Goal: Information Seeking & Learning: Learn about a topic

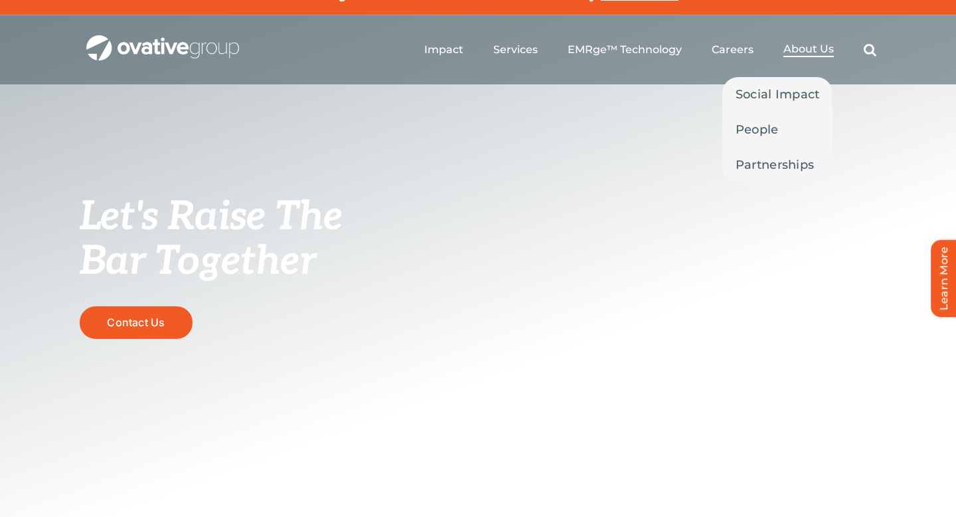
click at [814, 43] on span "About Us" at bounding box center [809, 49] width 50 height 13
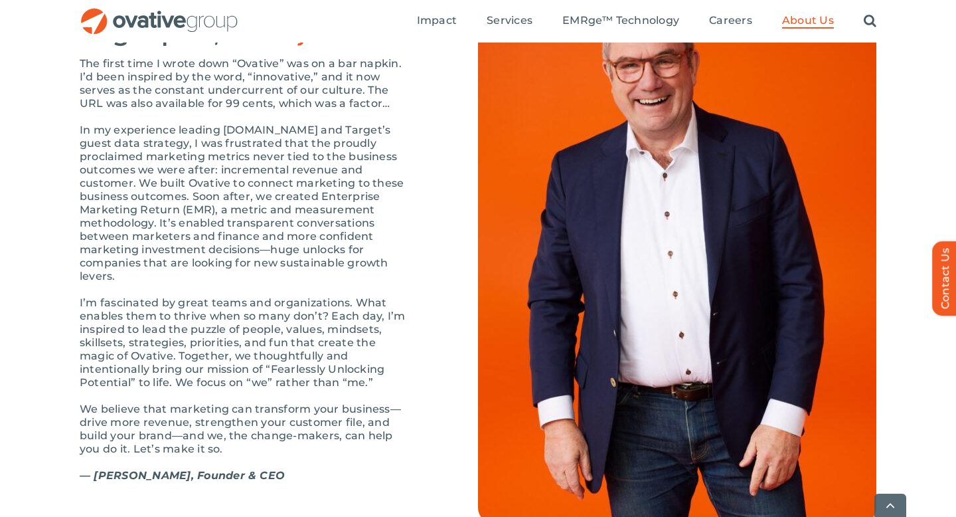
scroll to position [1459, 0]
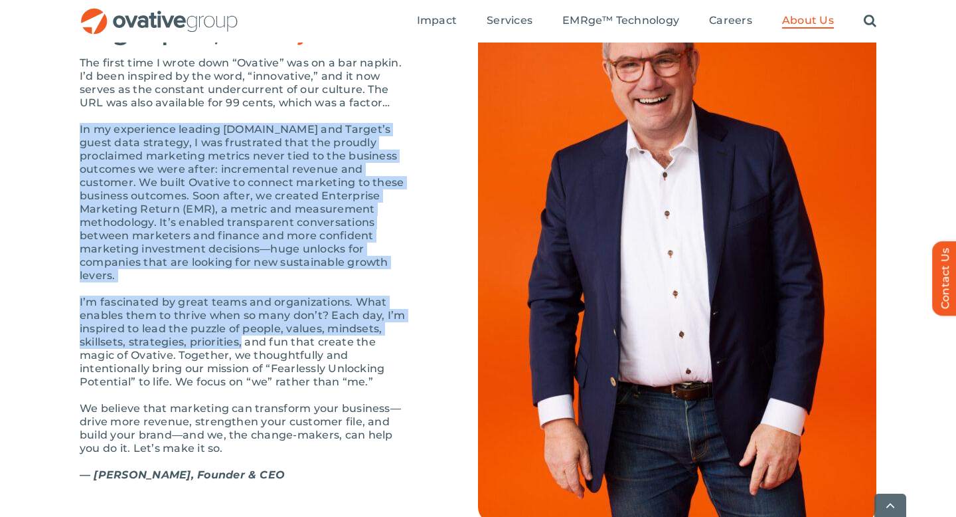
drag, startPoint x: 248, startPoint y: 161, endPoint x: 240, endPoint y: 375, distance: 213.3
click at [240, 375] on div "The first time I wrote down “Ovative” was on a bar napkin. I’d been inspired by…" at bounding box center [246, 275] width 332 height 438
click at [236, 436] on p "We believe that marketing can transform your business—drive more revenue, stren…" at bounding box center [246, 428] width 332 height 53
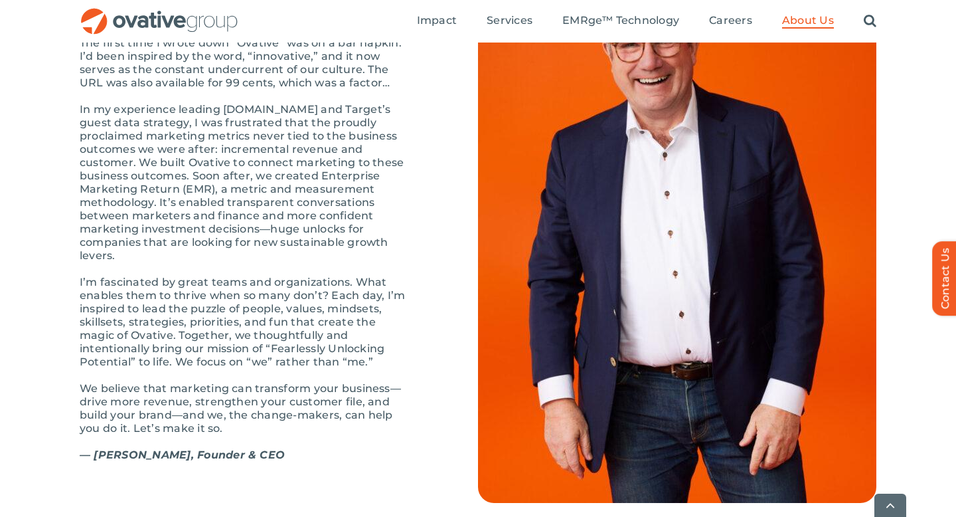
scroll to position [1482, 0]
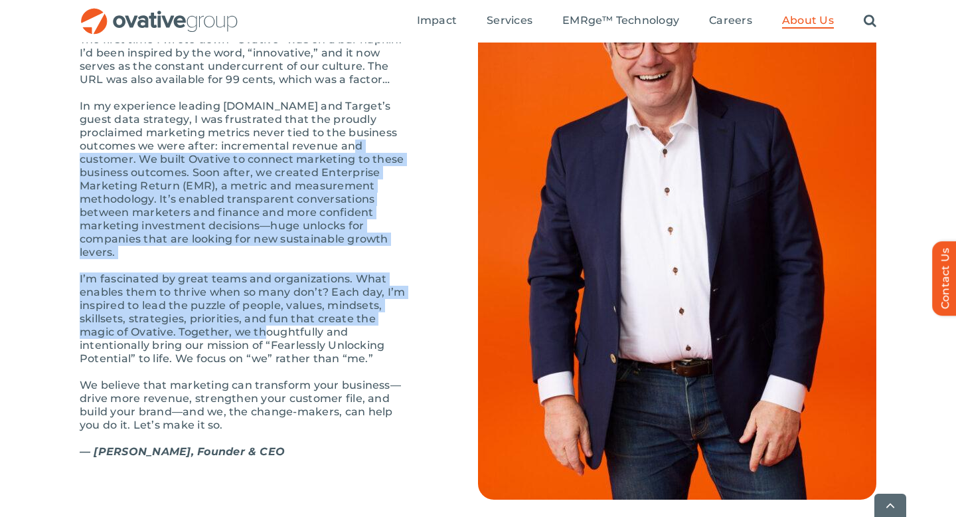
drag, startPoint x: 280, startPoint y: 220, endPoint x: 230, endPoint y: 361, distance: 149.3
click at [230, 361] on div "The first time I wrote down “Ovative” was on a bar napkin. I’d been inspired by…" at bounding box center [246, 252] width 332 height 438
click at [204, 425] on p "We believe that marketing can transform your business—drive more revenue, stren…" at bounding box center [246, 405] width 332 height 53
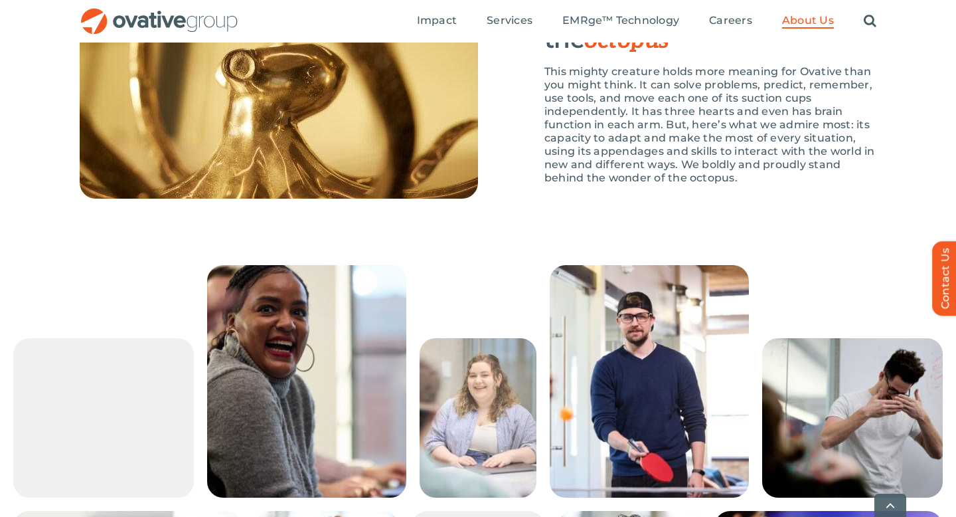
scroll to position [2062, 0]
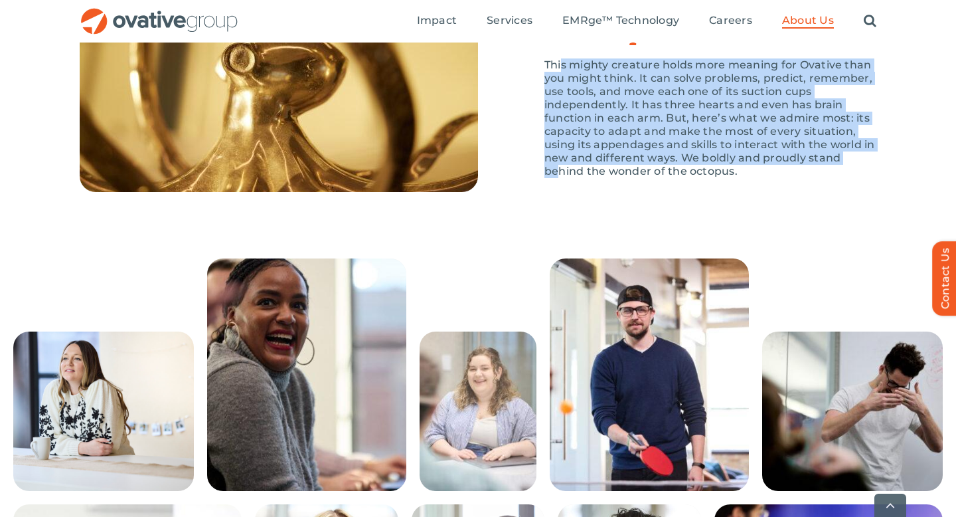
drag, startPoint x: 560, startPoint y: 105, endPoint x: 560, endPoint y: 215, distance: 110.2
click at [560, 178] on p "This mighty creature holds more meaning for Ovative than you might think. It ca…" at bounding box center [711, 118] width 332 height 120
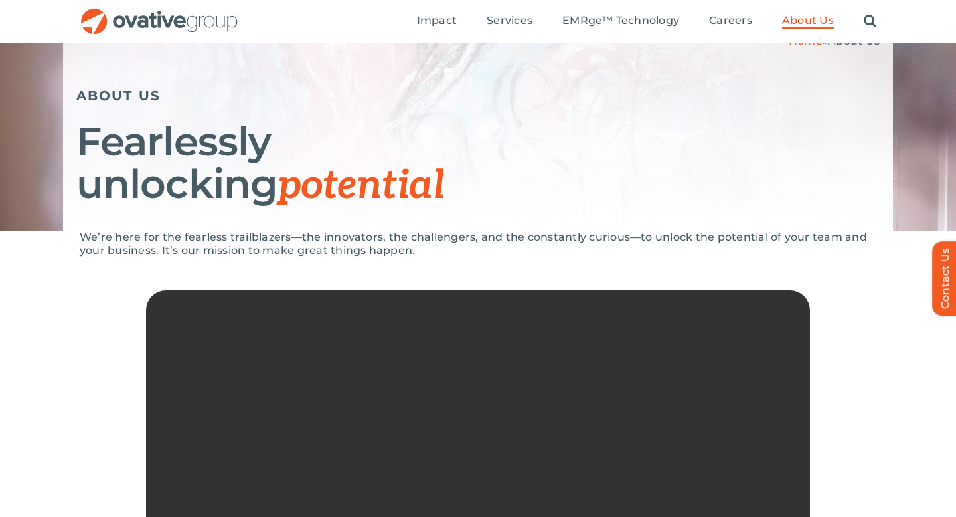
scroll to position [0, 0]
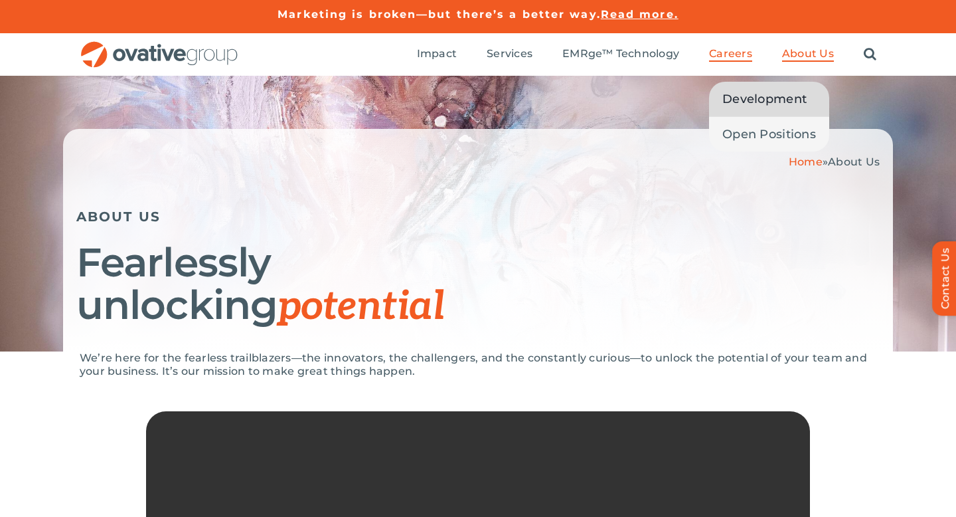
click at [736, 96] on span "Development" at bounding box center [765, 99] width 84 height 19
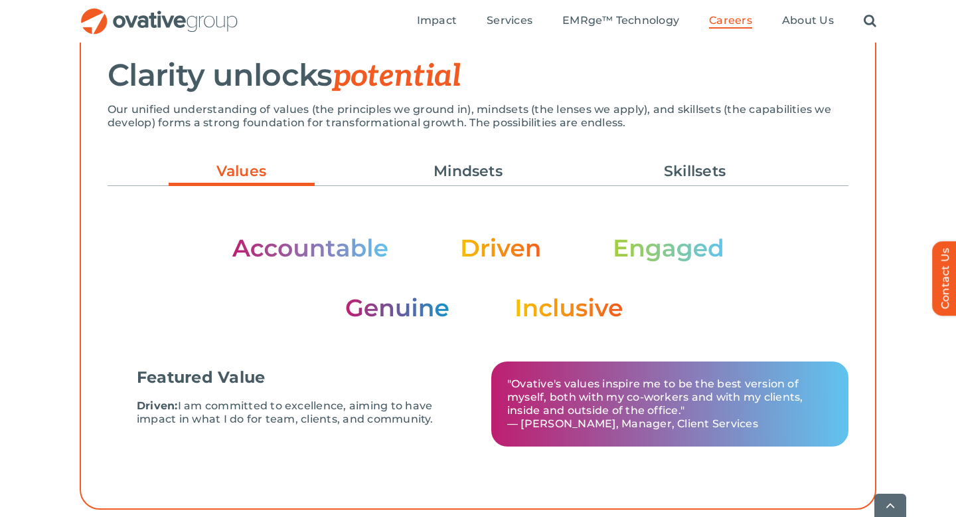
scroll to position [412, 0]
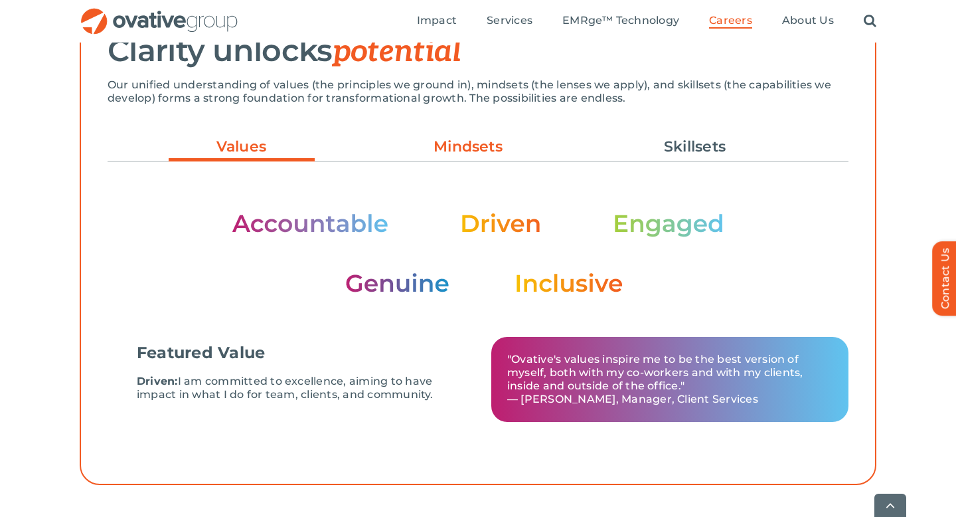
click at [474, 148] on link "Mindsets" at bounding box center [468, 146] width 146 height 23
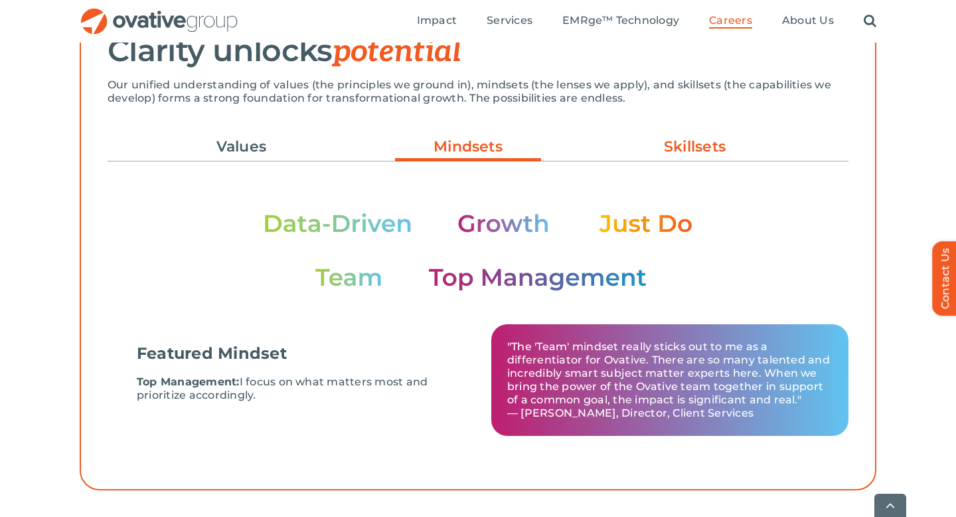
click at [707, 152] on link "Skillsets" at bounding box center [695, 146] width 146 height 23
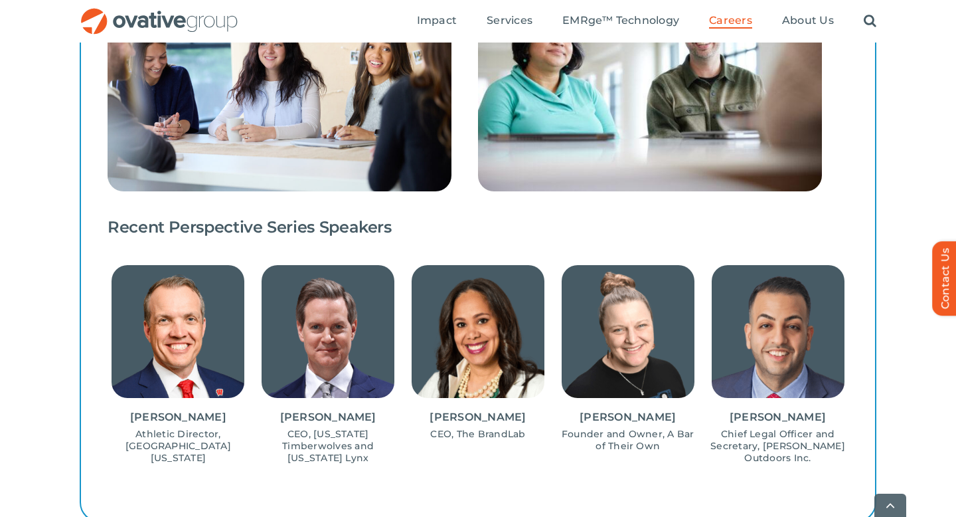
scroll to position [1432, 0]
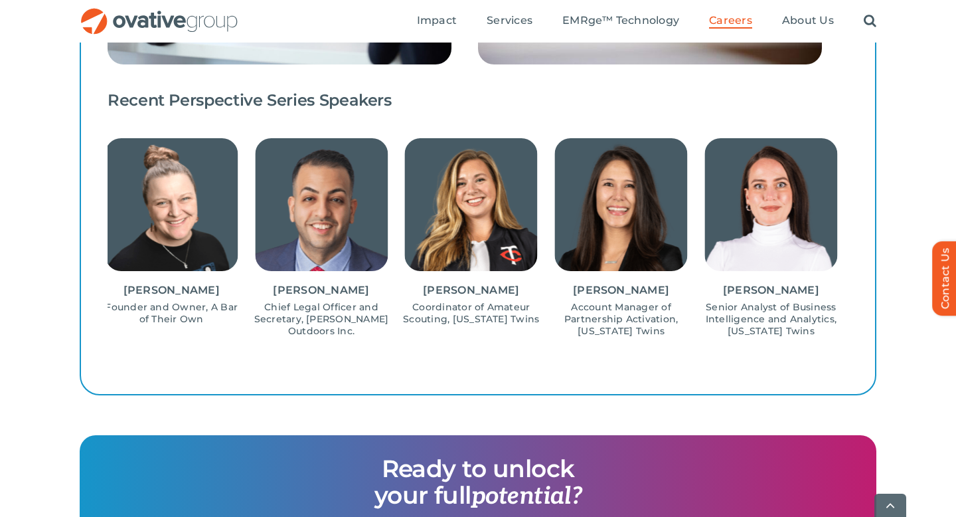
click at [438, 216] on img "6 / 15" at bounding box center [471, 204] width 133 height 133
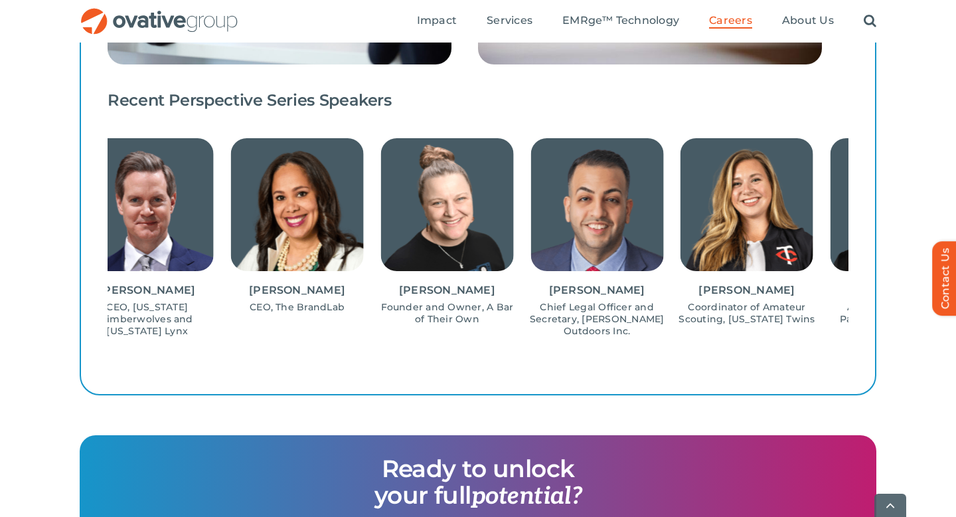
click at [814, 221] on img "6 / 15" at bounding box center [747, 204] width 133 height 133
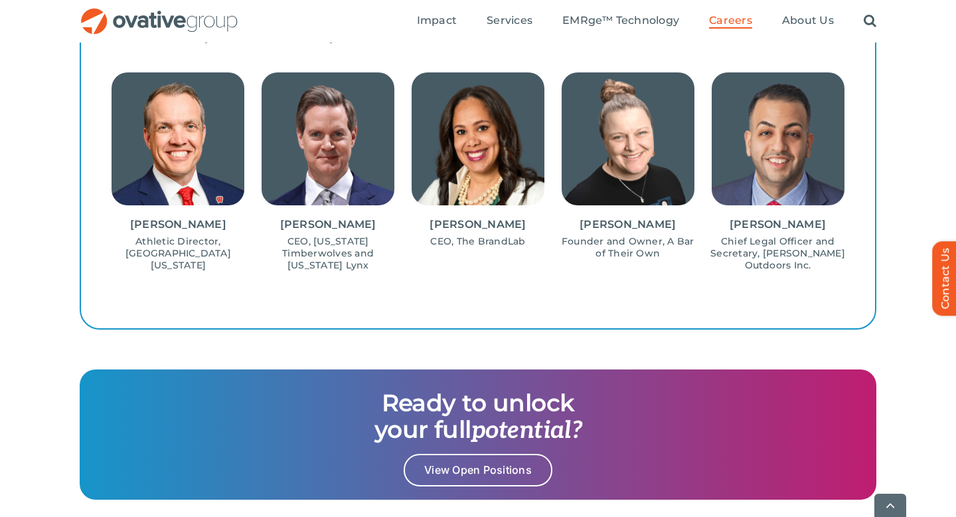
scroll to position [1498, 0]
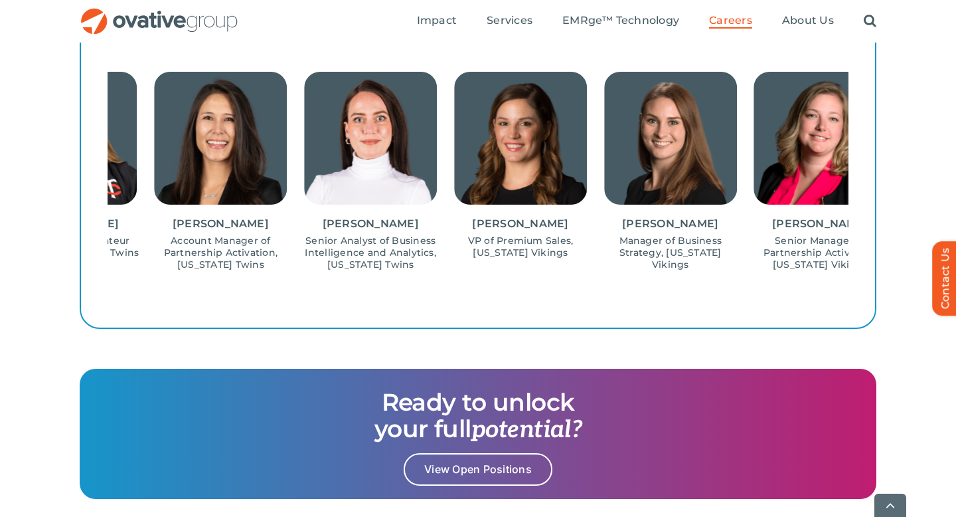
click at [179, 119] on div "[PERSON_NAME] Athletic Director, University of [US_STATE]-Madison [PERSON_NAME]…" at bounding box center [478, 170] width 741 height 208
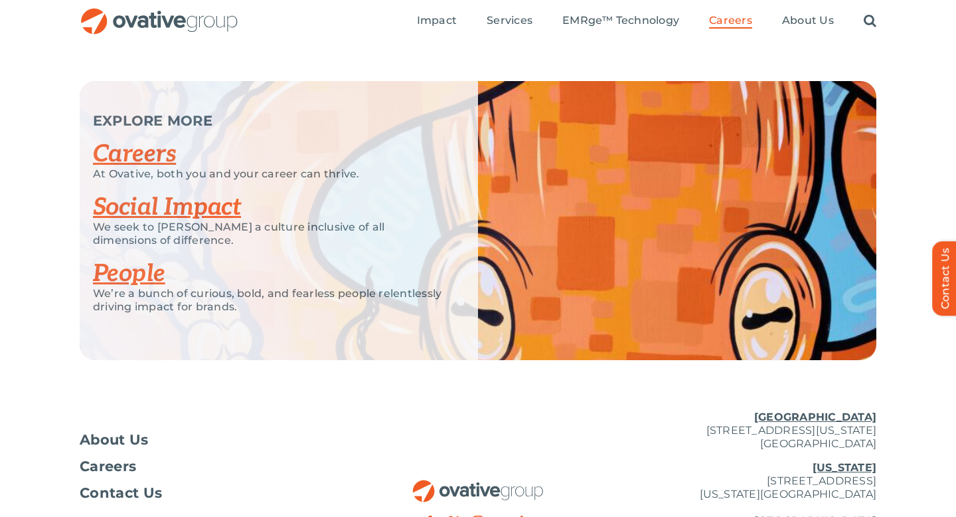
scroll to position [3276, 0]
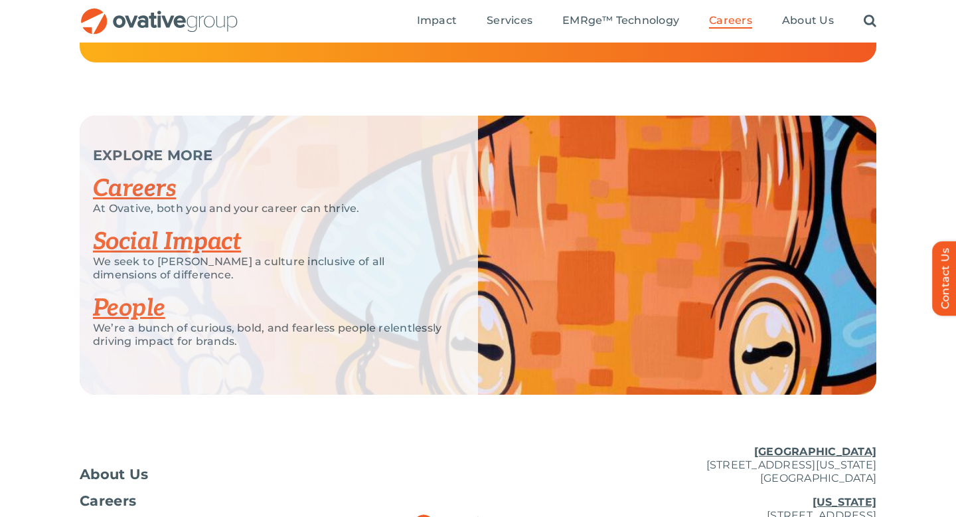
click at [174, 256] on link "Social Impact" at bounding box center [167, 241] width 148 height 29
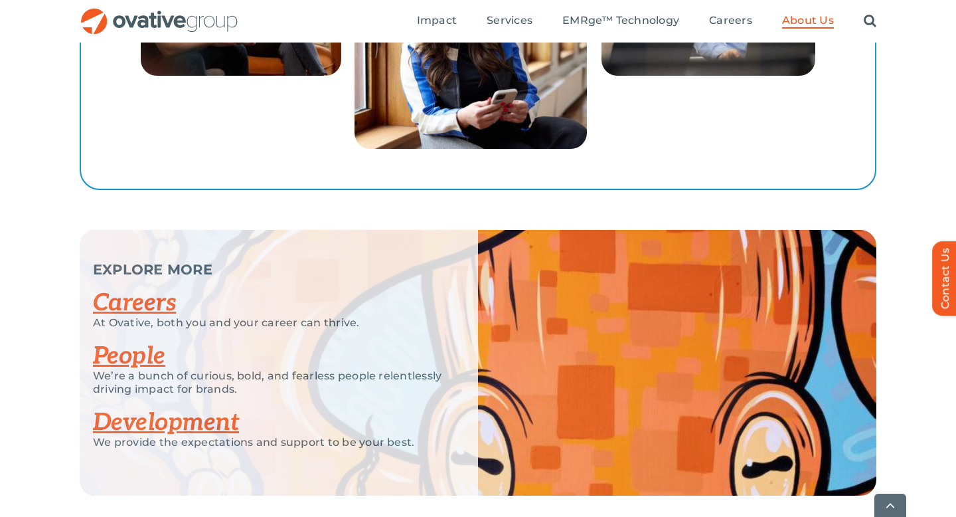
scroll to position [2431, 0]
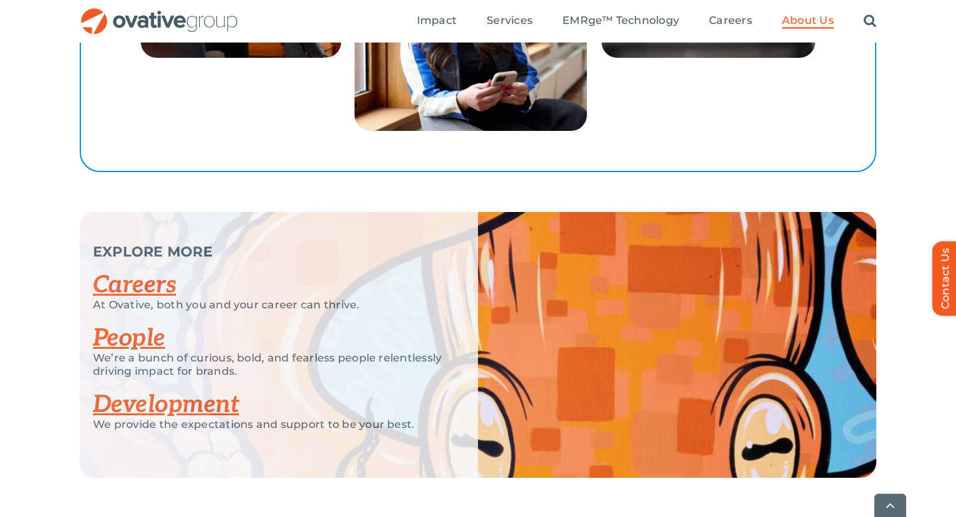
click at [181, 393] on link "Development" at bounding box center [166, 404] width 146 height 29
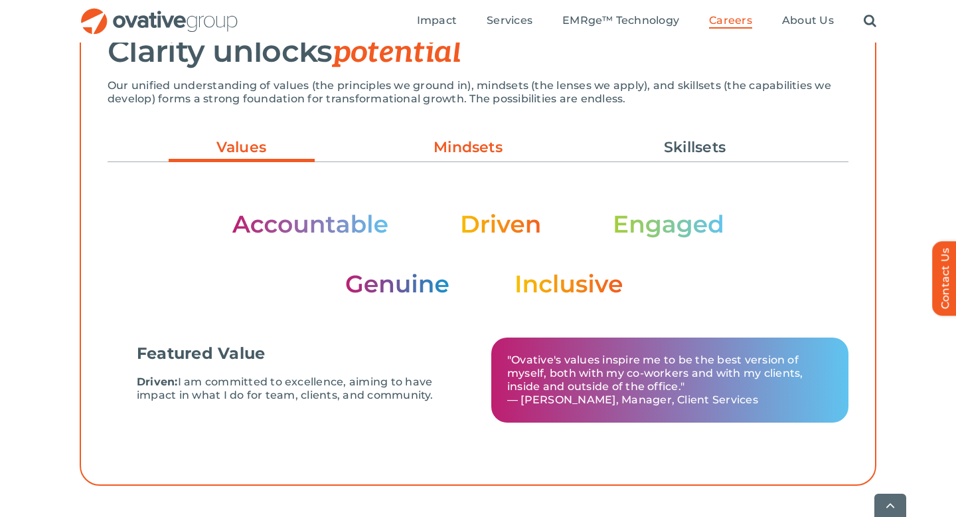
scroll to position [412, 0]
click at [460, 148] on link "Mindsets" at bounding box center [468, 146] width 146 height 23
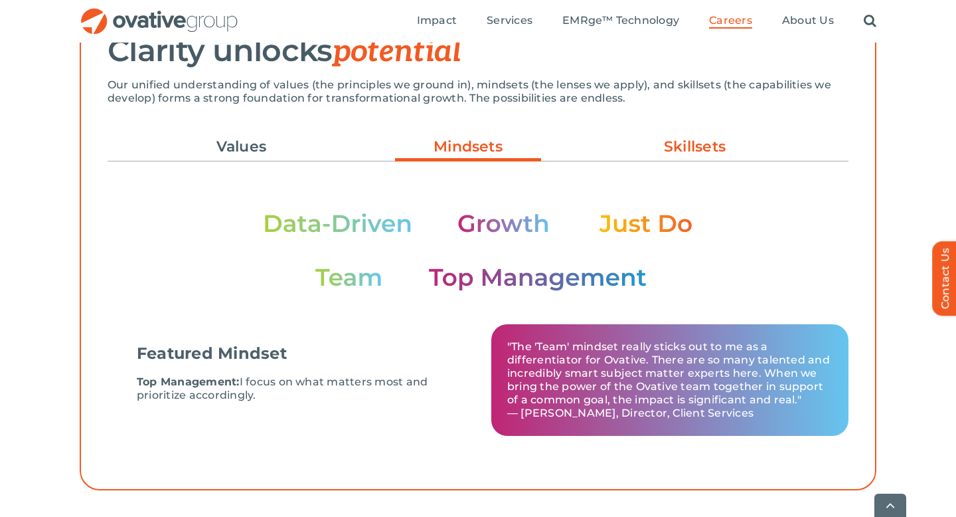
click at [679, 145] on link "Skillsets" at bounding box center [695, 146] width 146 height 23
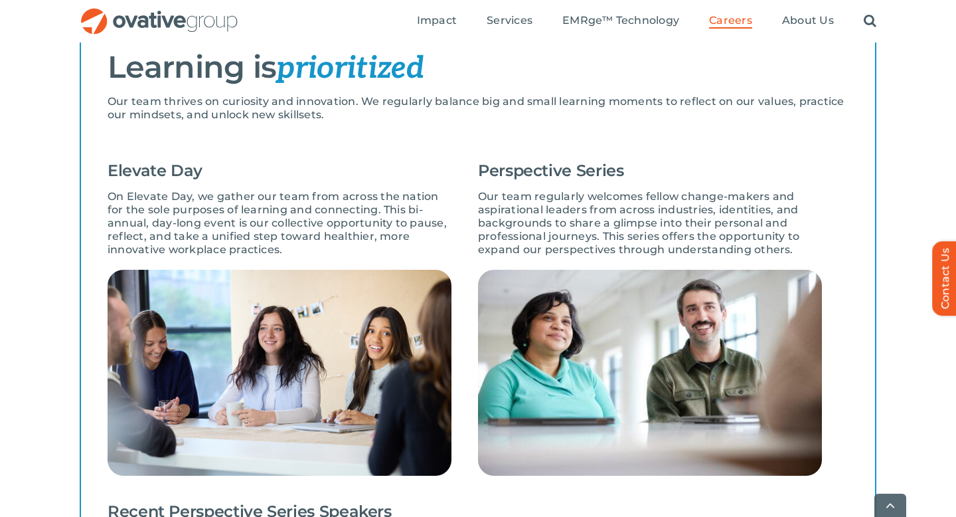
scroll to position [1022, 0]
